Goal: Information Seeking & Learning: Find specific fact

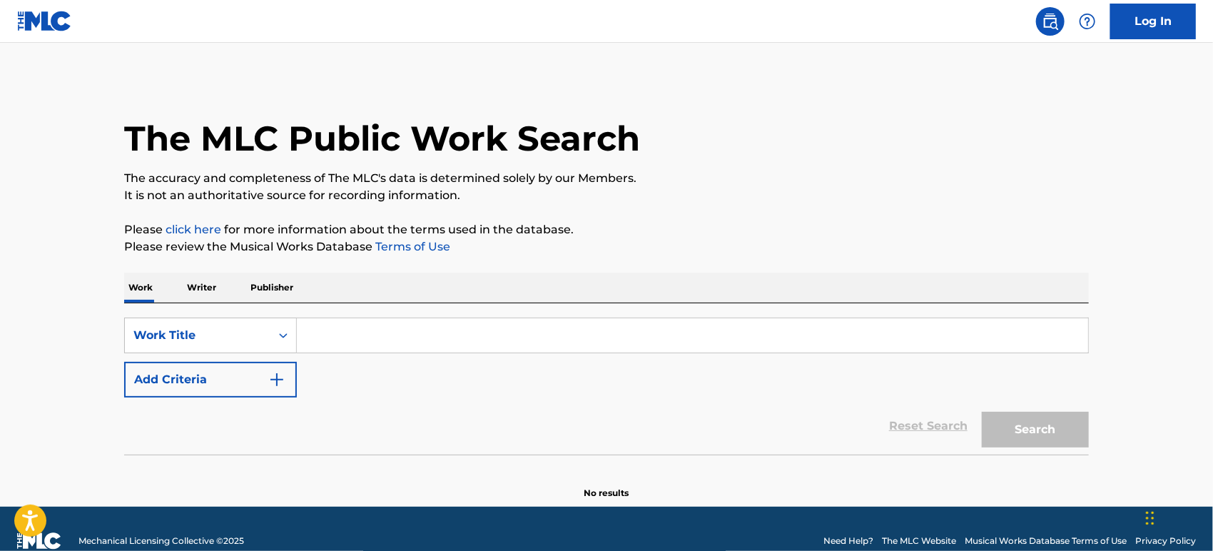
click at [402, 323] on input "Search Form" at bounding box center [693, 335] width 792 height 34
paste input "[DEMOGRAPHIC_DATA] [PERSON_NAME]"
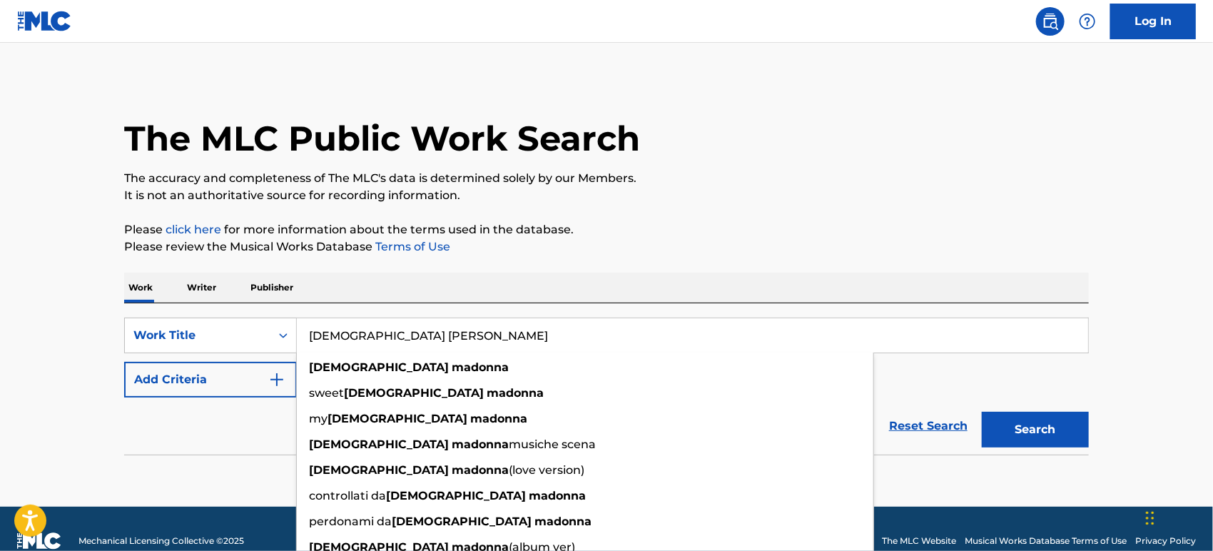
type input "[DEMOGRAPHIC_DATA] [PERSON_NAME]"
click at [214, 426] on div "Reset Search Search" at bounding box center [606, 426] width 965 height 57
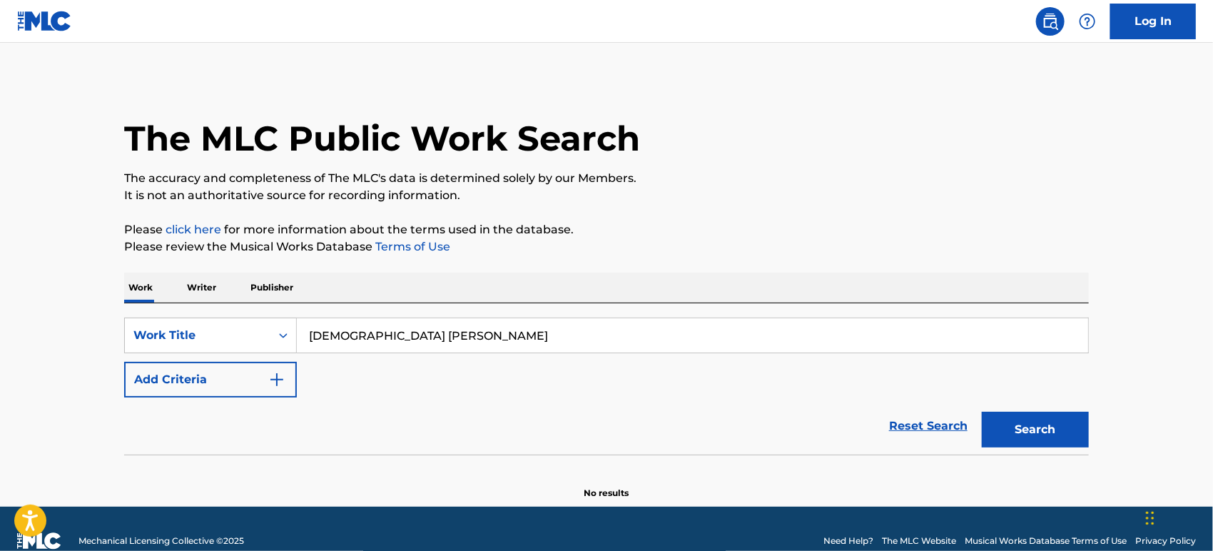
click at [261, 381] on button "Add Criteria" at bounding box center [210, 380] width 173 height 36
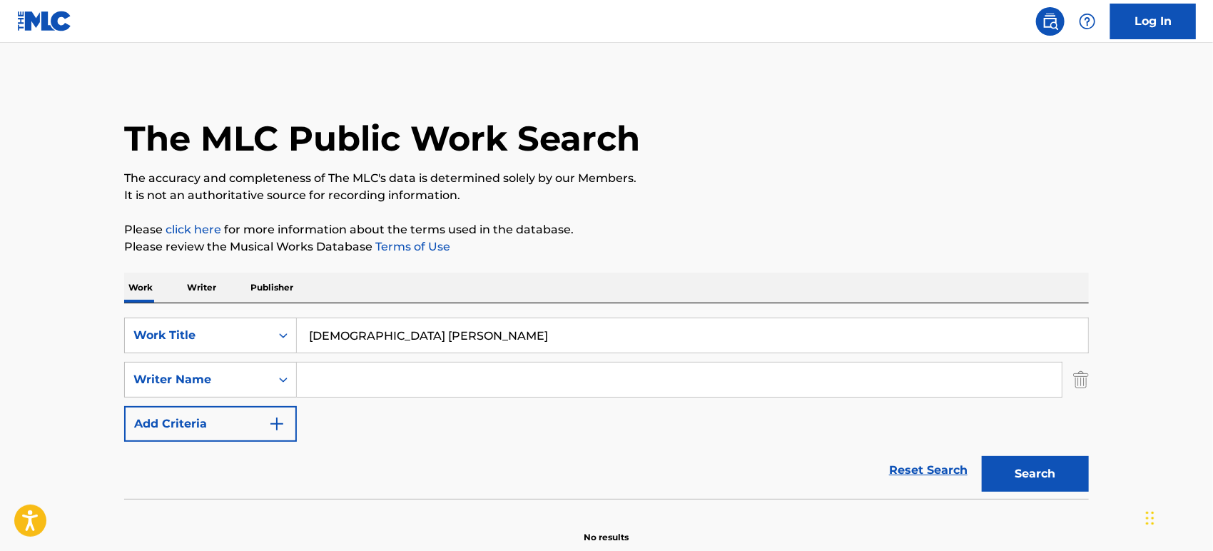
click at [378, 379] on input "Search Form" at bounding box center [679, 380] width 765 height 34
paste input "[PERSON_NAME]"
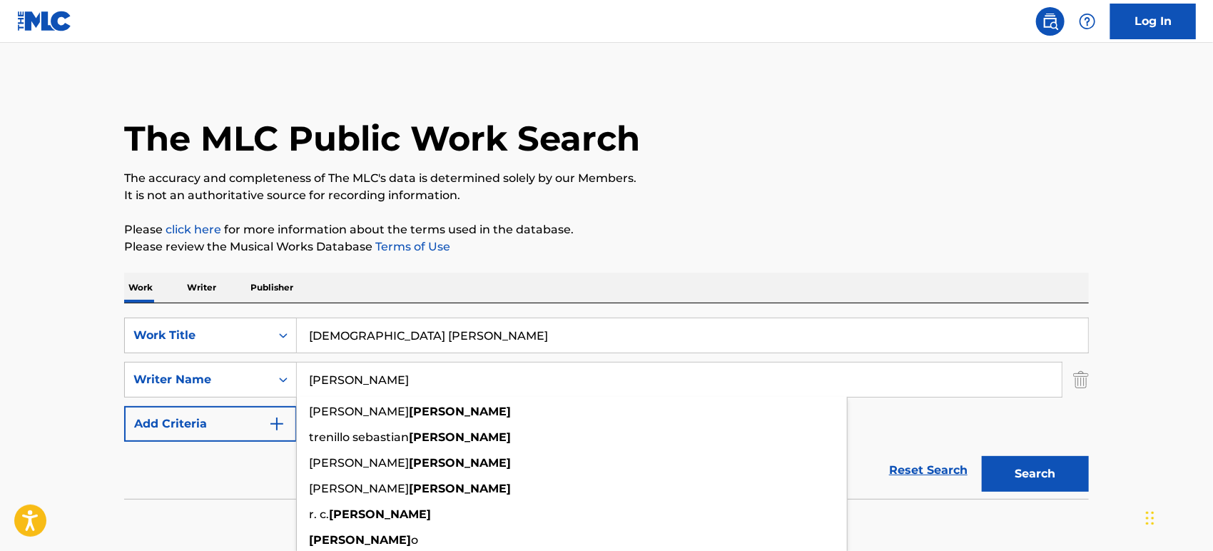
type input "[PERSON_NAME]"
click at [1024, 482] on button "Search" at bounding box center [1035, 474] width 107 height 36
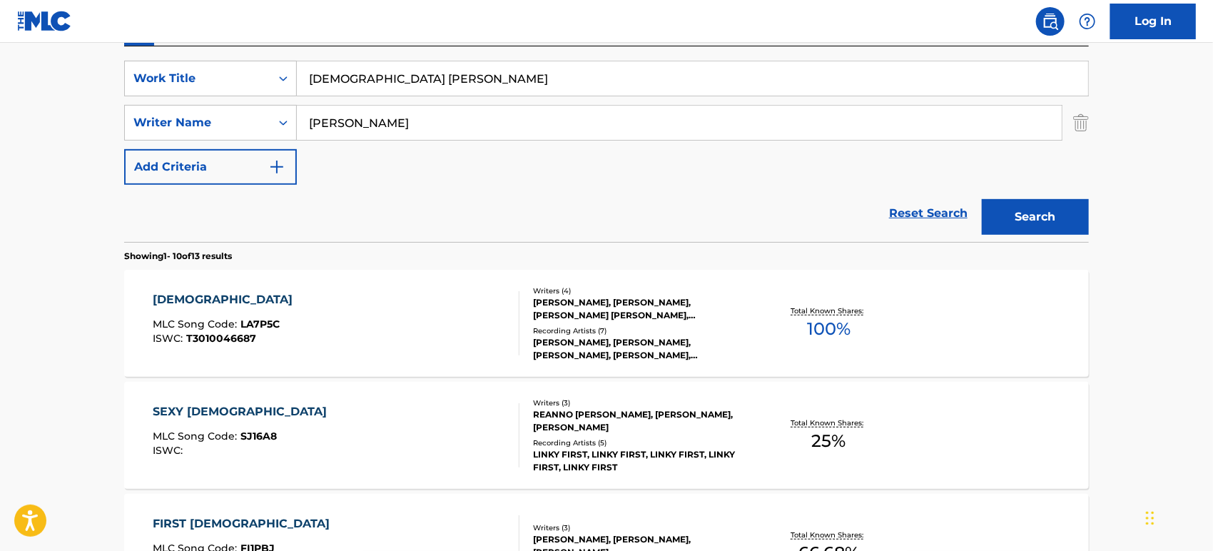
scroll to position [353, 0]
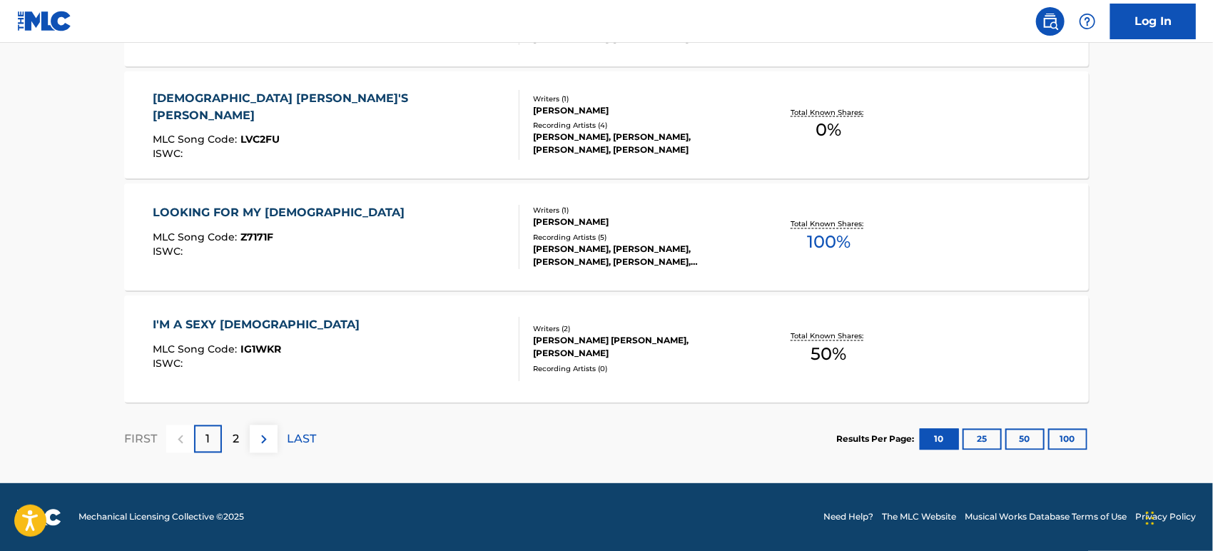
click at [1051, 440] on button "100" at bounding box center [1068, 439] width 39 height 21
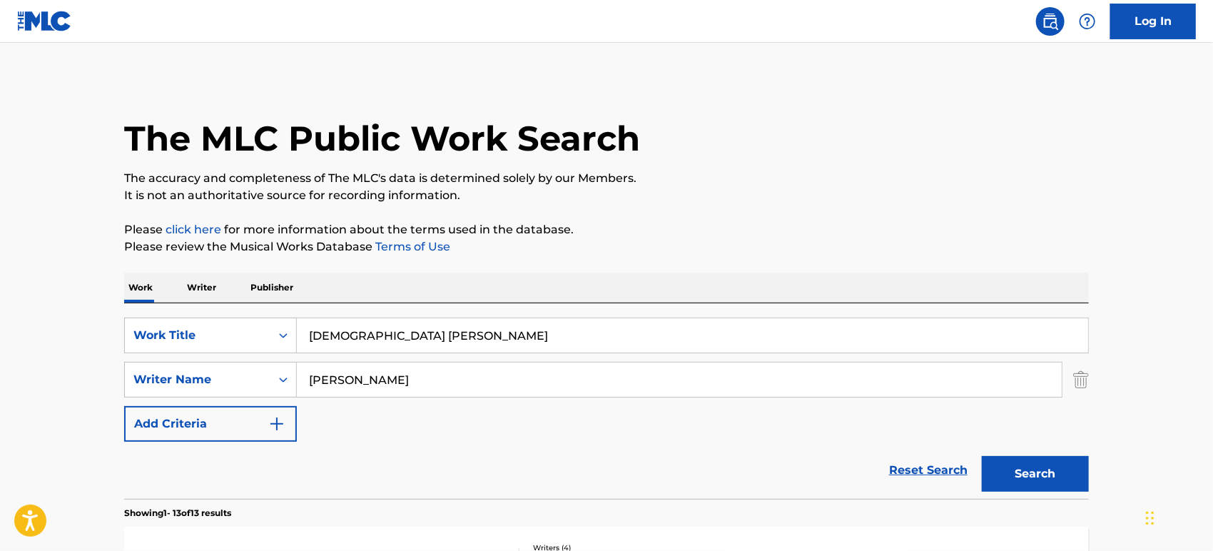
scroll to position [317, 0]
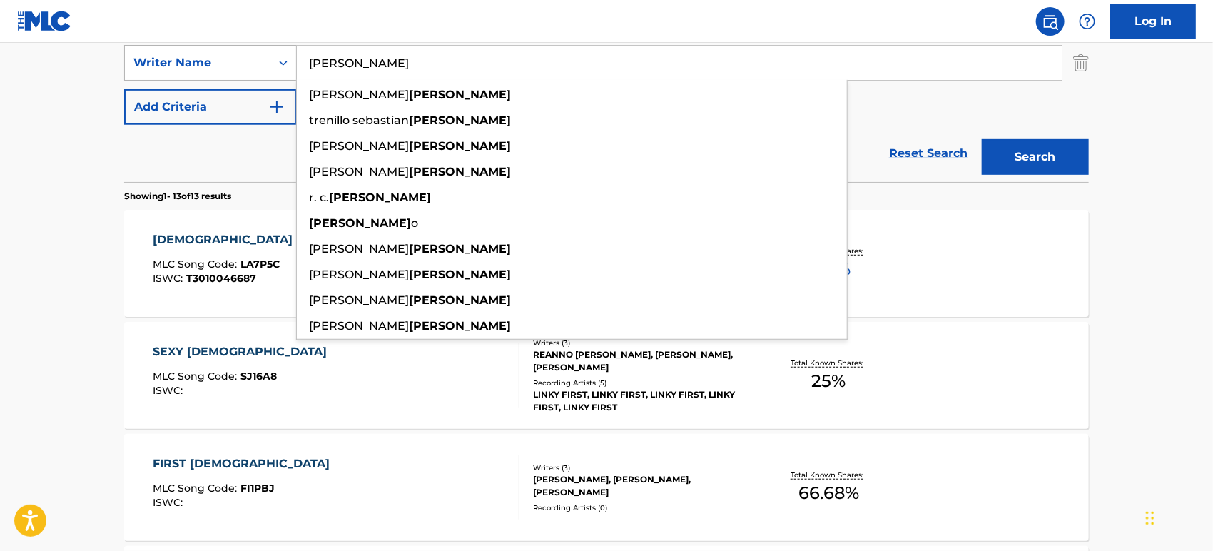
drag, startPoint x: 361, startPoint y: 61, endPoint x: 254, endPoint y: 61, distance: 107.1
click at [254, 61] on div "SearchWithCriteria2c6fec39-2fdd-40ae-aaf7-22e804b67850 Writer Name [PERSON_NAME…" at bounding box center [606, 63] width 965 height 36
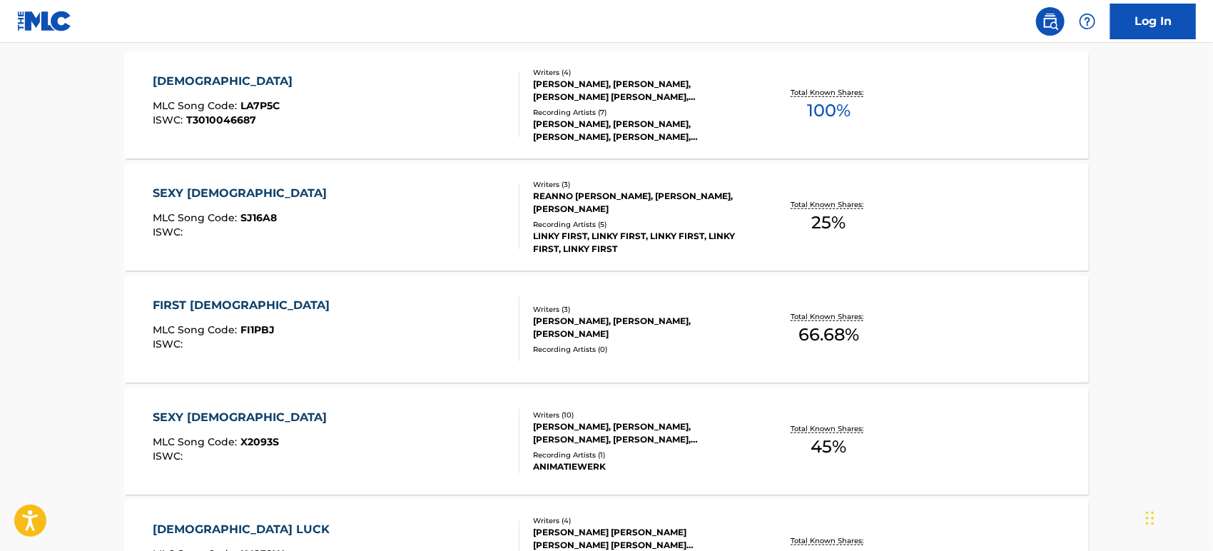
scroll to position [0, 0]
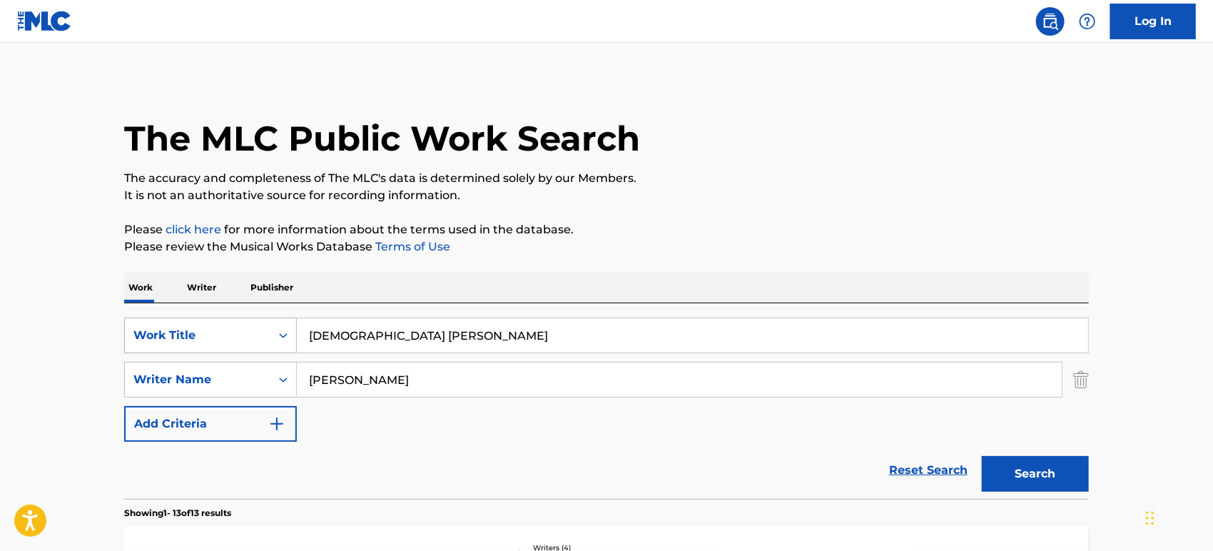
drag, startPoint x: 427, startPoint y: 331, endPoint x: 190, endPoint y: 324, distance: 237.1
click at [190, 324] on div "SearchWithCriteriaaf5ce2c7-3226-46b3-84cd-3beac69abd8d Work Title [DEMOGRAPHIC_…" at bounding box center [606, 336] width 965 height 36
click at [423, 332] on input "[DEMOGRAPHIC_DATA] [PERSON_NAME]" at bounding box center [693, 335] width 792 height 34
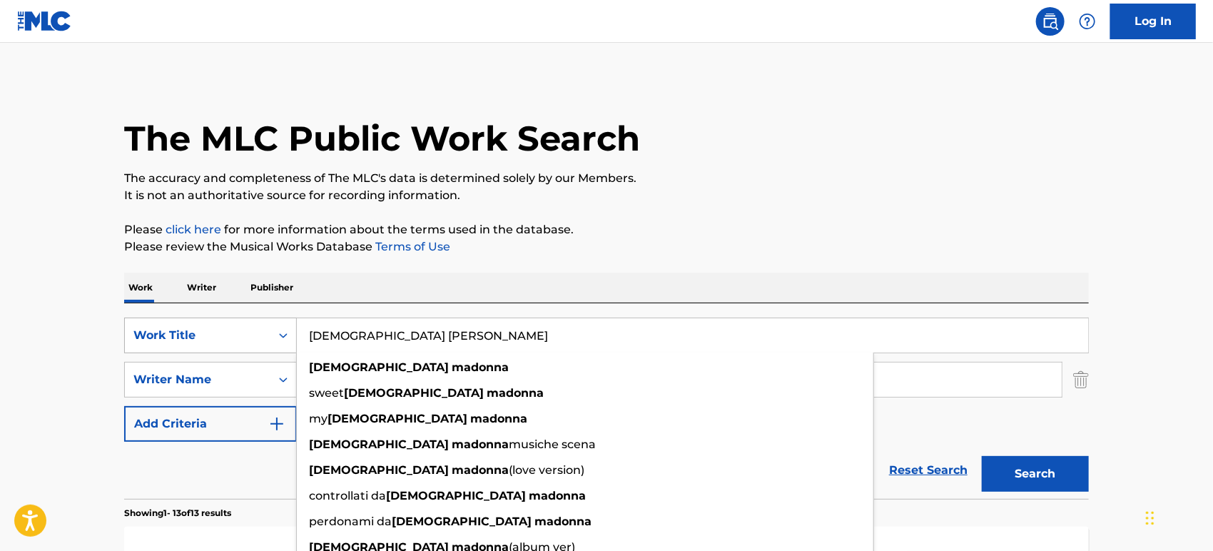
drag, startPoint x: 383, startPoint y: 340, endPoint x: 251, endPoint y: 340, distance: 131.3
click at [251, 340] on div "SearchWithCriteriaaf5ce2c7-3226-46b3-84cd-3beac69abd8d Work Title [DEMOGRAPHIC_…" at bounding box center [606, 336] width 965 height 36
paste input "[DEMOGRAPHIC_DATA] [PERSON_NAME] (love Version)"
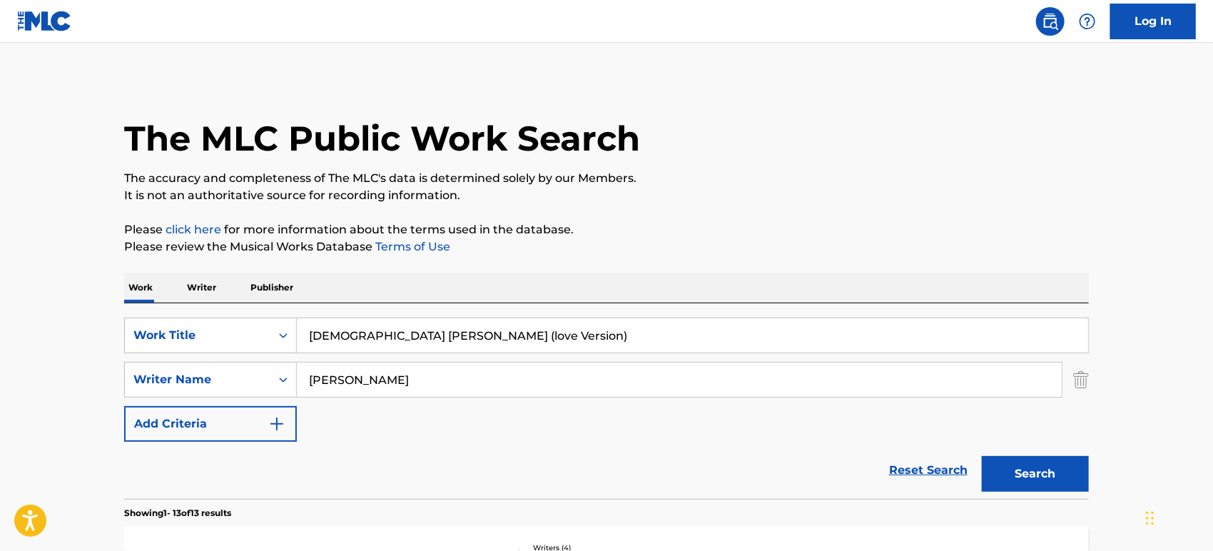
click at [339, 335] on input "[DEMOGRAPHIC_DATA] [PERSON_NAME] (love Version)" at bounding box center [693, 335] width 792 height 34
type input "[DEMOGRAPHIC_DATA] [PERSON_NAME] (love Version)"
click at [1027, 473] on button "Search" at bounding box center [1035, 474] width 107 height 36
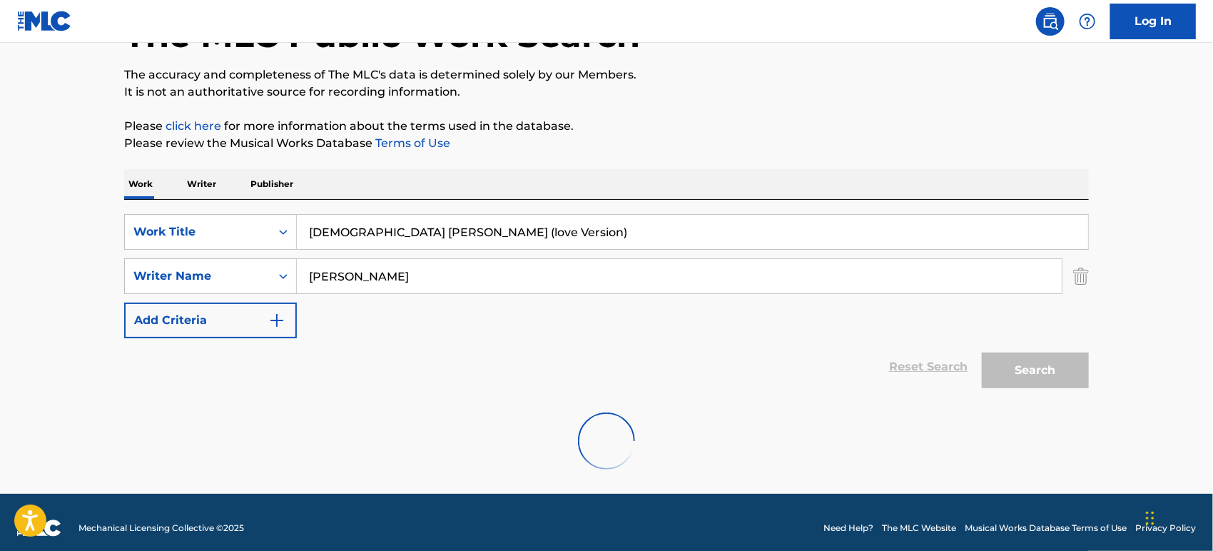
scroll to position [114, 0]
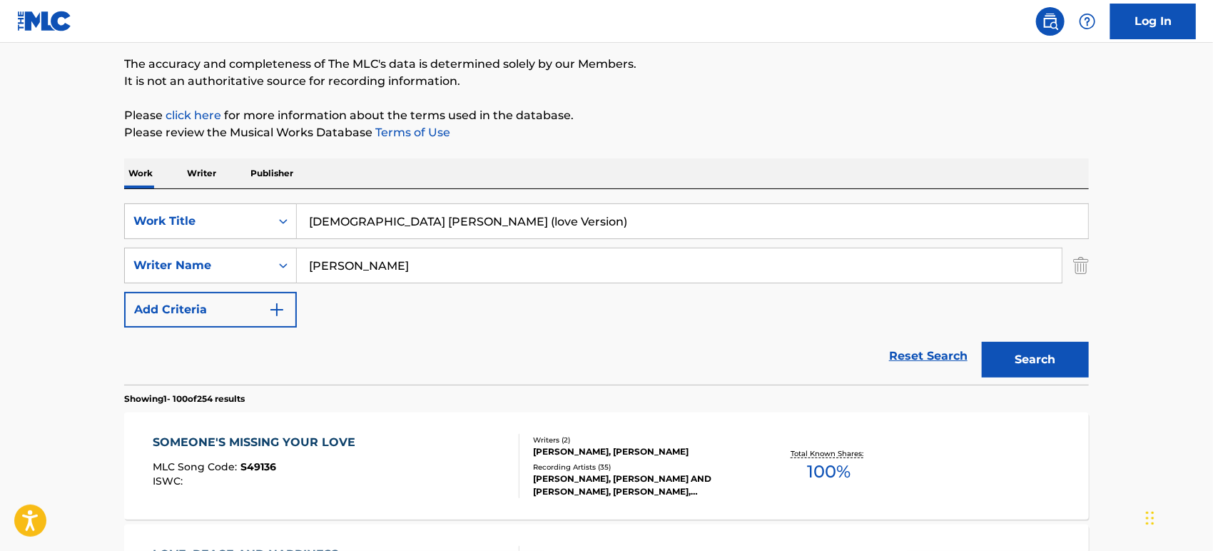
drag, startPoint x: 490, startPoint y: 219, endPoint x: 285, endPoint y: 198, distance: 205.9
click at [285, 198] on div "SearchWithCriteriaaf5ce2c7-3226-46b3-84cd-3beac69abd8d Work Title [DEMOGRAPHIC_…" at bounding box center [606, 287] width 965 height 196
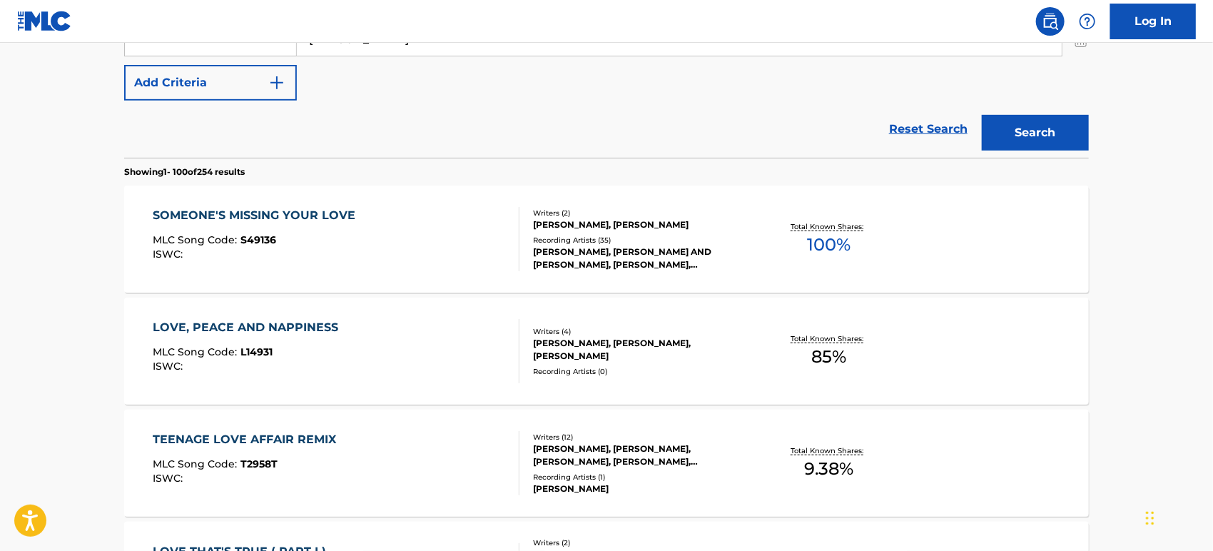
scroll to position [0, 0]
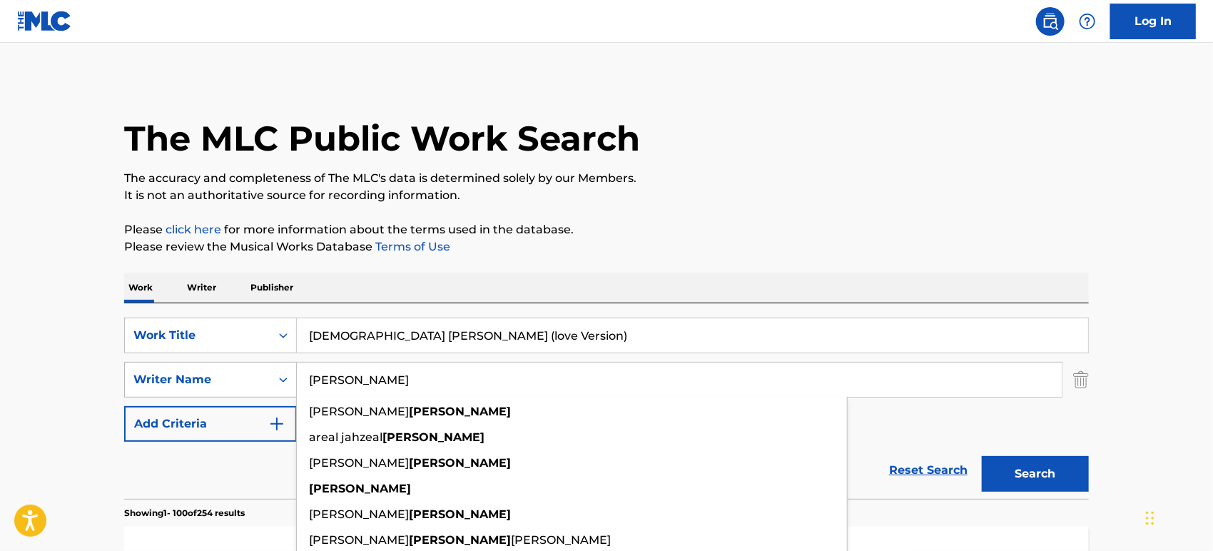
drag, startPoint x: 394, startPoint y: 374, endPoint x: 182, endPoint y: 375, distance: 212.0
click at [178, 375] on div "SearchWithCriteria2c6fec39-2fdd-40ae-aaf7-22e804b67850 Writer Name [PERSON_NAME…" at bounding box center [606, 380] width 965 height 36
paste input "[PERSON_NAME]"
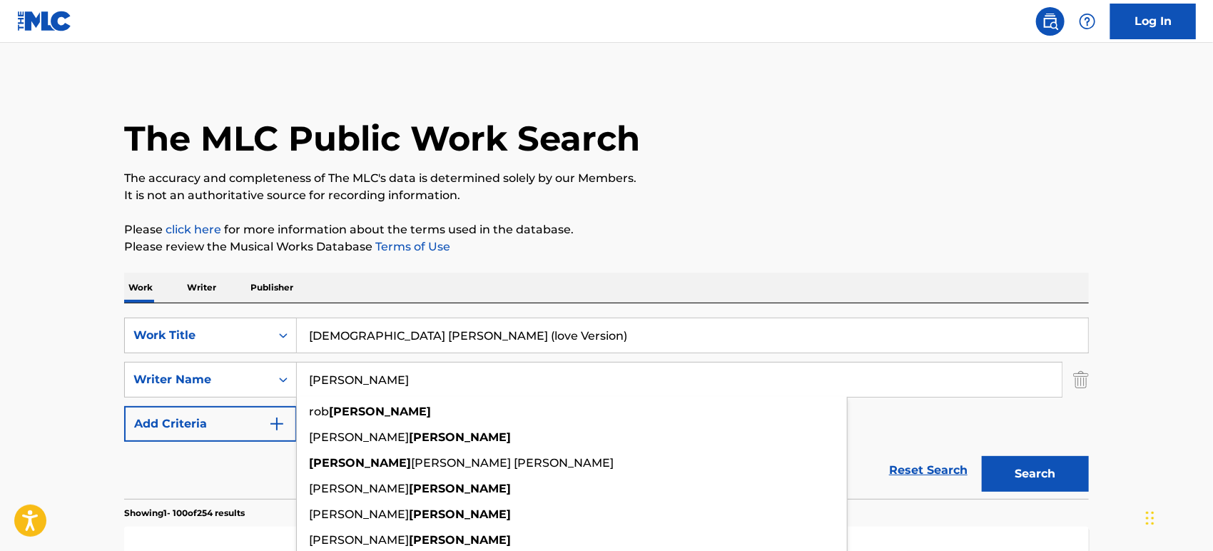
type input "[PERSON_NAME]"
click at [1079, 466] on button "Search" at bounding box center [1035, 474] width 107 height 36
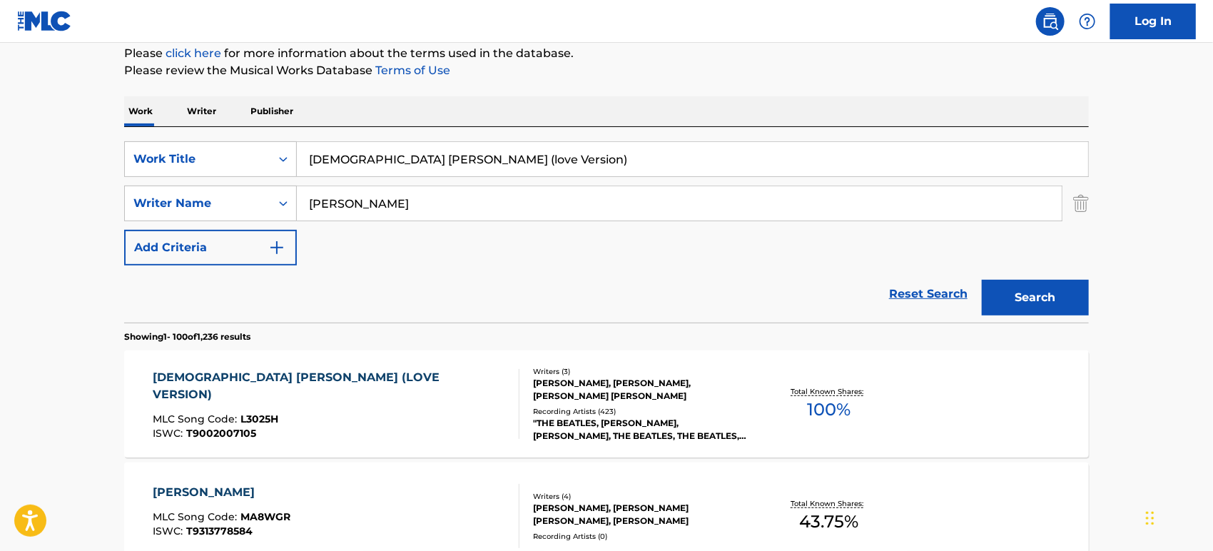
scroll to position [194, 0]
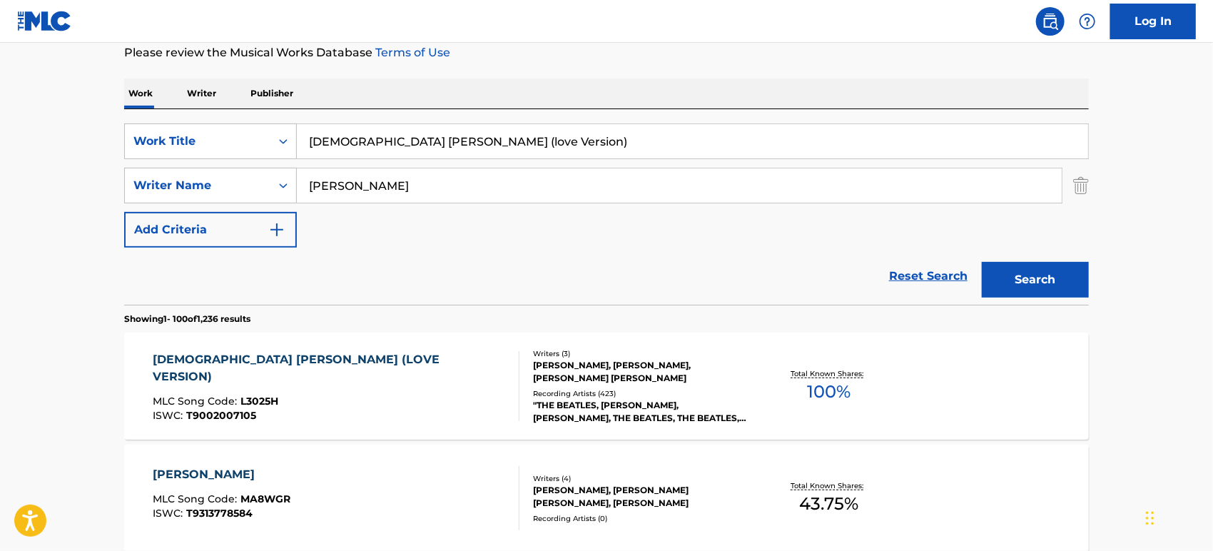
click at [320, 410] on div "ISWC : T9002007105" at bounding box center [330, 415] width 355 height 11
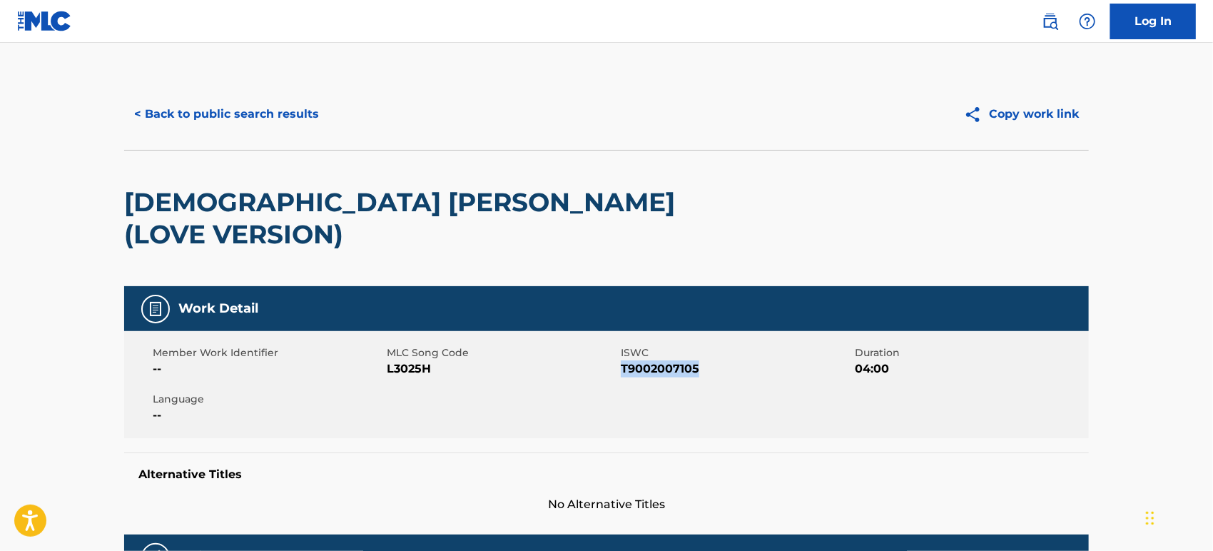
drag, startPoint x: 731, startPoint y: 334, endPoint x: 622, endPoint y: 338, distance: 108.6
click at [622, 360] on span "T9002007105" at bounding box center [736, 368] width 231 height 17
copy span "T9002007105"
click at [171, 104] on button "< Back to public search results" at bounding box center [226, 114] width 205 height 36
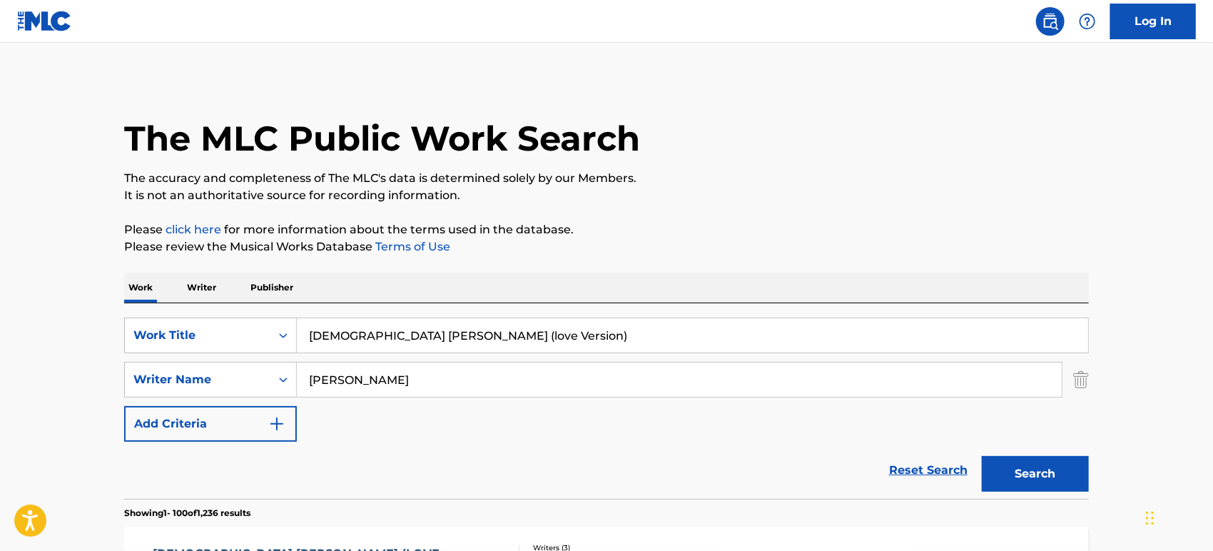
scroll to position [194, 0]
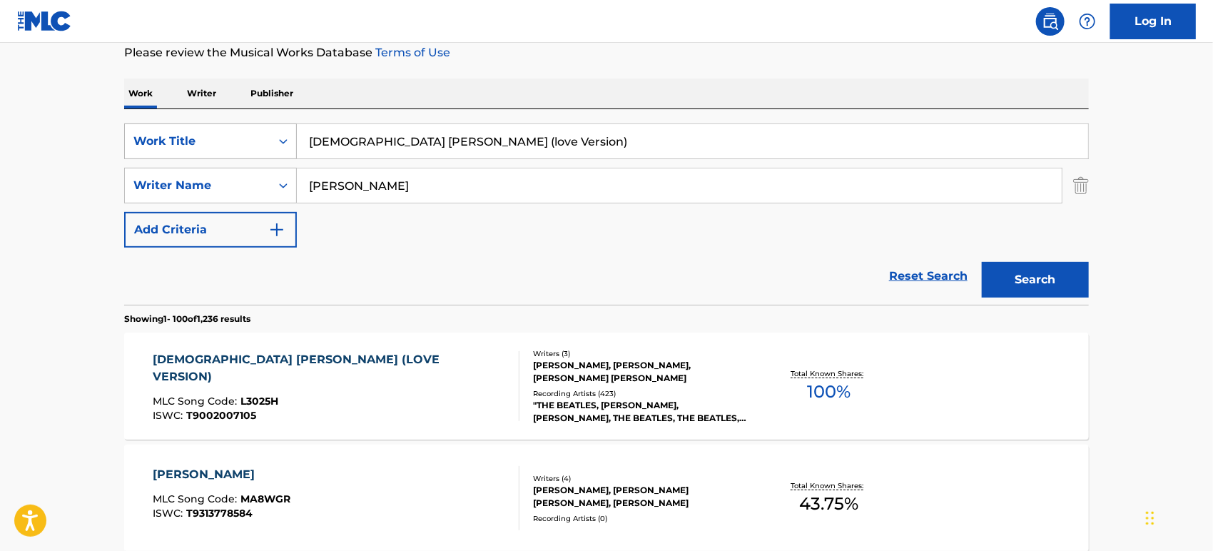
drag, startPoint x: 497, startPoint y: 139, endPoint x: 290, endPoint y: 133, distance: 207.1
click at [290, 133] on div "SearchWithCriteriaaf5ce2c7-3226-46b3-84cd-3beac69abd8d Work Title [DEMOGRAPHIC_…" at bounding box center [606, 141] width 965 height 36
paste input "[DEMOGRAPHIC_DATA] [PERSON_NAME]"
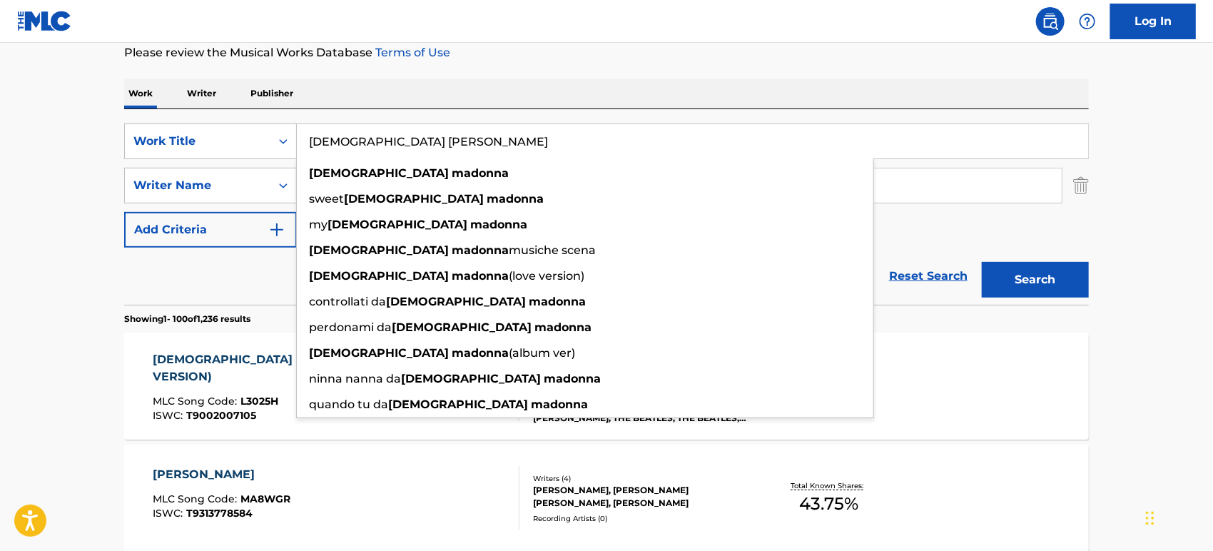
click at [340, 138] on input "[DEMOGRAPHIC_DATA] [PERSON_NAME]" at bounding box center [693, 141] width 792 height 34
type input "[DEMOGRAPHIC_DATA] [PERSON_NAME]"
click at [255, 258] on div "Reset Search Search" at bounding box center [606, 276] width 965 height 57
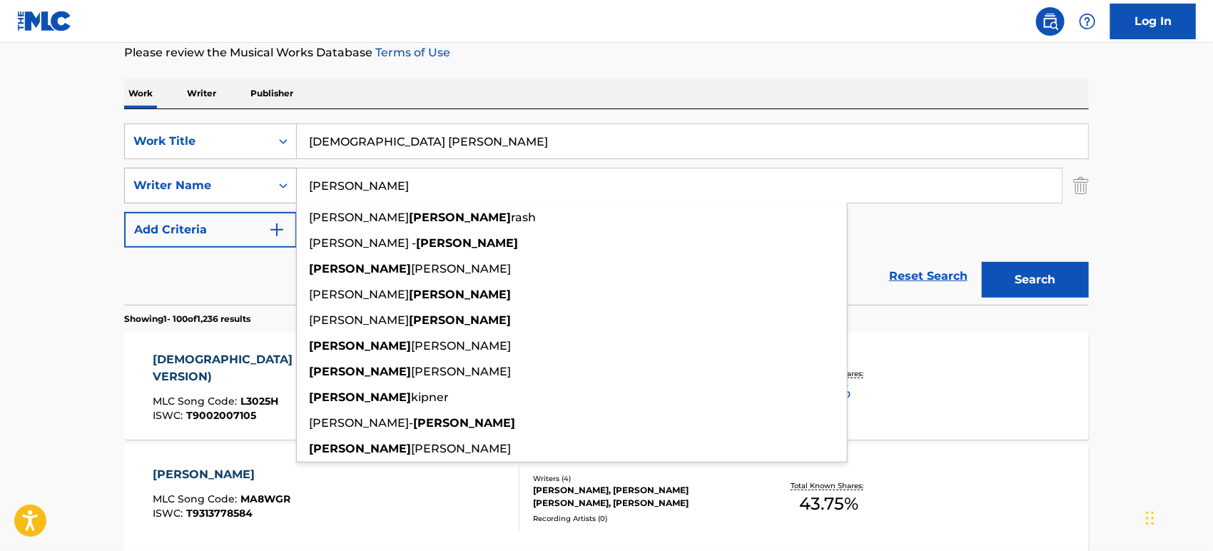
drag, startPoint x: 397, startPoint y: 177, endPoint x: 234, endPoint y: 181, distance: 162.8
click at [234, 181] on div "SearchWithCriteria2c6fec39-2fdd-40ae-aaf7-22e804b67850 Writer Name [PERSON_NAME…" at bounding box center [606, 186] width 965 height 36
paste input "[PERSON_NAME]"
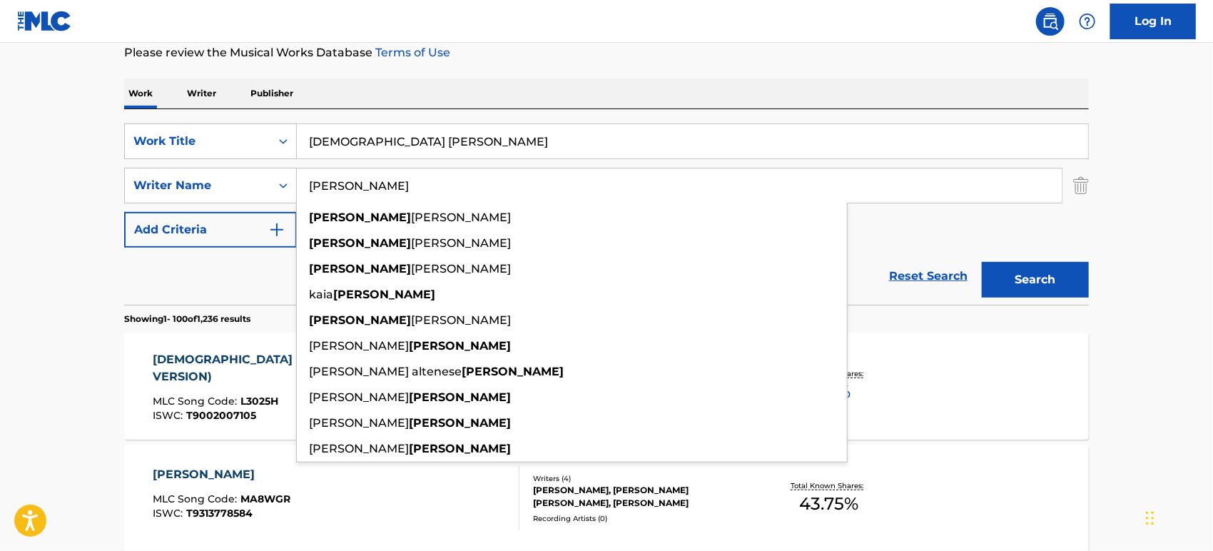
type input "[PERSON_NAME]"
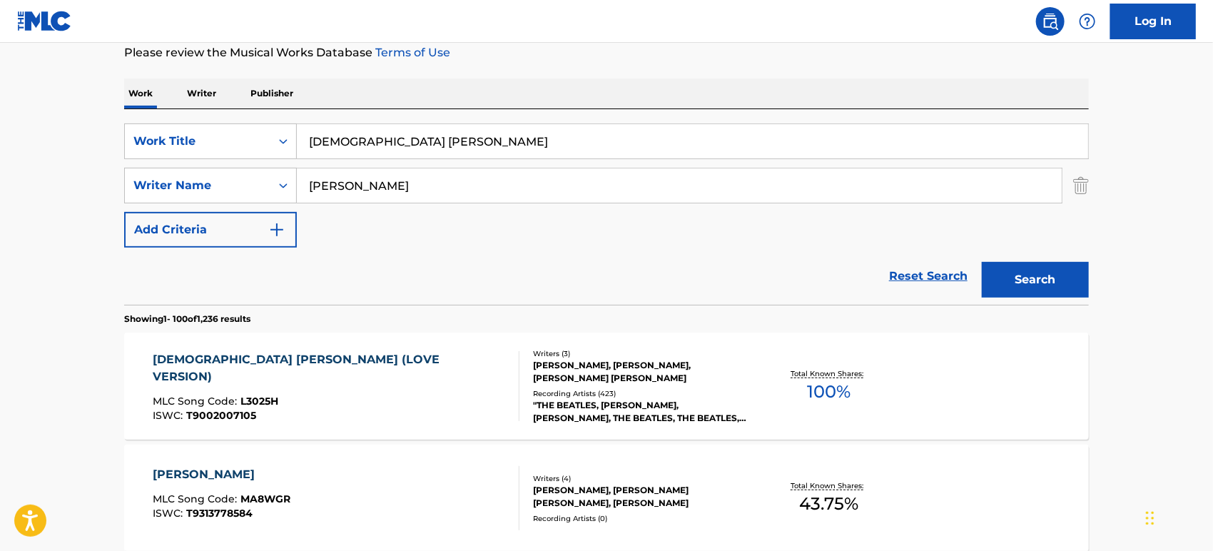
click at [1028, 284] on button "Search" at bounding box center [1035, 280] width 107 height 36
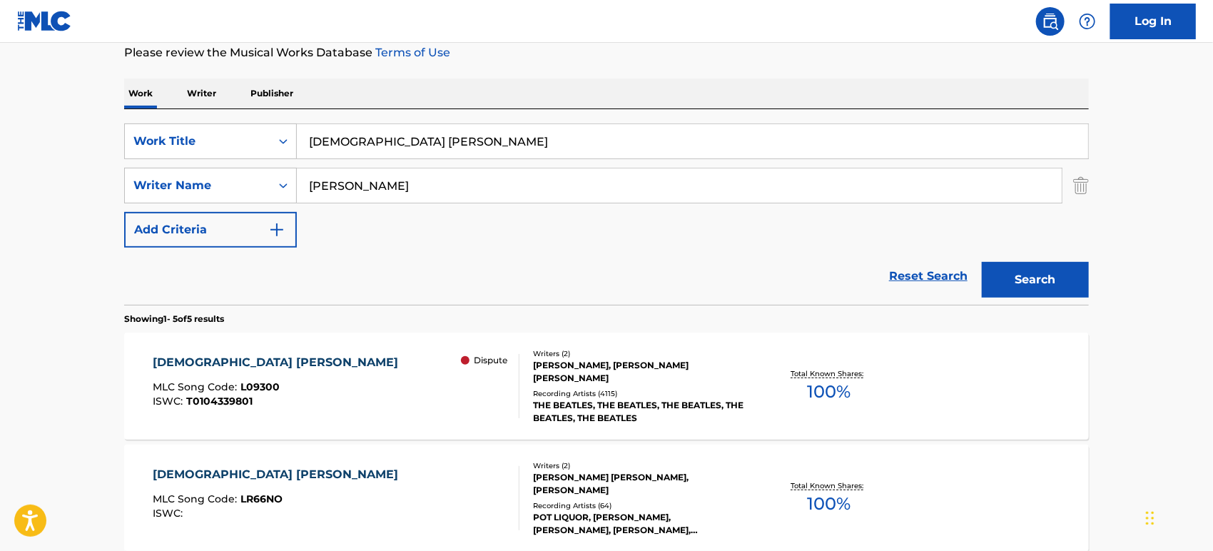
click at [390, 401] on div "[DEMOGRAPHIC_DATA] [PERSON_NAME] MLC Song Code : L09300 ISWC : T0104339801 Disp…" at bounding box center [336, 386] width 367 height 64
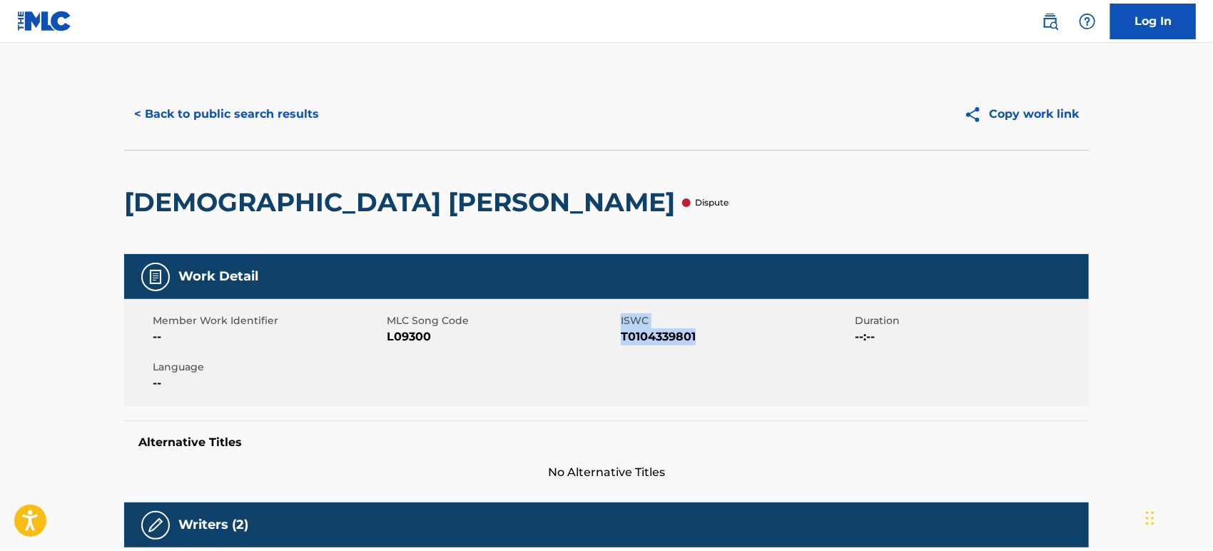
drag, startPoint x: 720, startPoint y: 335, endPoint x: 612, endPoint y: 334, distance: 107.8
click at [612, 334] on div "Member Work Identifier -- MLC Song Code L09300 ISWC T0104339801 Duration --:-- …" at bounding box center [606, 352] width 965 height 107
copy div "ISWC T0104339801"
click at [642, 335] on span "T0104339801" at bounding box center [736, 336] width 231 height 17
click at [625, 335] on span "T0104339801" at bounding box center [736, 336] width 231 height 17
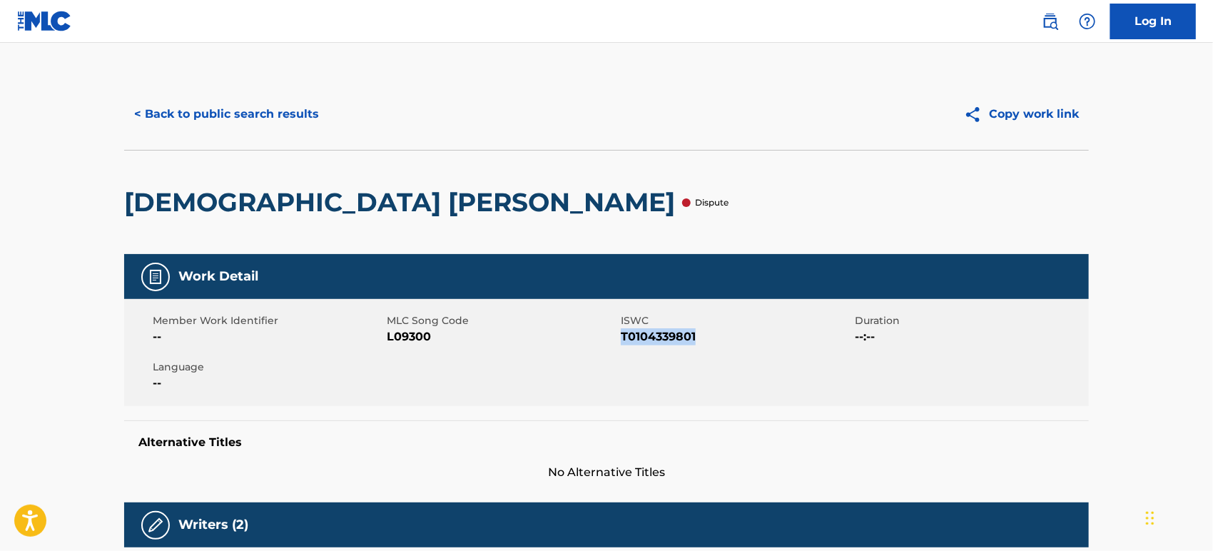
click at [625, 335] on span "T0104339801" at bounding box center [736, 336] width 231 height 17
copy span "T0104339801"
